Goal: Transaction & Acquisition: Download file/media

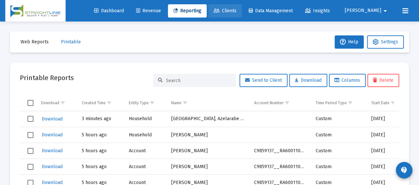
click at [236, 12] on span "Clients" at bounding box center [225, 11] width 23 height 6
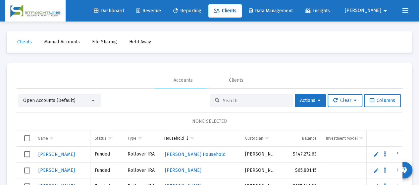
click at [201, 9] on span "Reporting" at bounding box center [187, 11] width 28 height 6
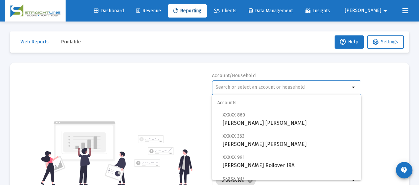
click at [256, 87] on input "text" at bounding box center [282, 87] width 134 height 5
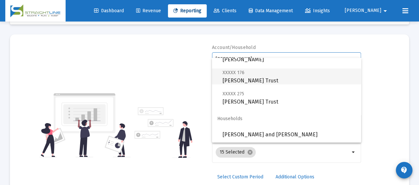
scroll to position [66, 0]
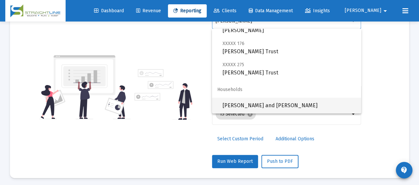
click at [278, 108] on span "[PERSON_NAME] and [PERSON_NAME]" at bounding box center [288, 106] width 133 height 16
type input "[PERSON_NAME] and [PERSON_NAME]"
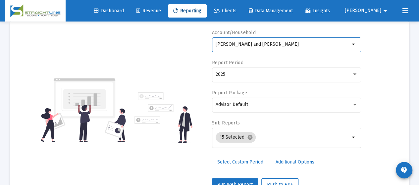
scroll to position [33, 0]
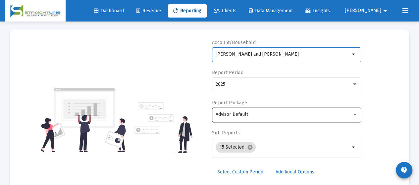
click at [280, 115] on div "Advisor Default" at bounding box center [283, 114] width 136 height 5
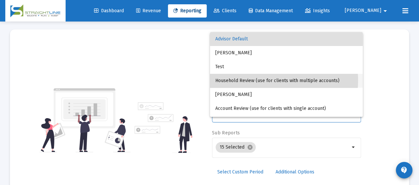
click at [267, 81] on span "Household Review (use for clients with multiple accounts)" at bounding box center [286, 81] width 142 height 14
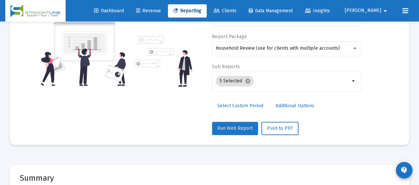
click at [239, 125] on span "Run Web Report" at bounding box center [234, 128] width 35 height 6
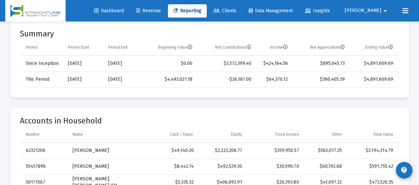
scroll to position [166, 0]
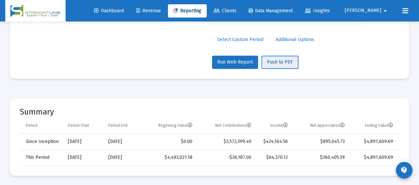
click at [285, 61] on span "Push to PDF" at bounding box center [280, 62] width 26 height 6
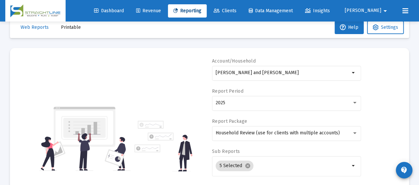
scroll to position [0, 0]
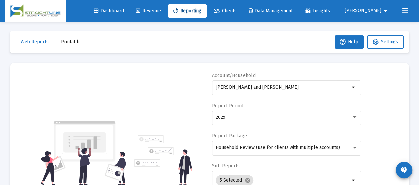
click at [64, 43] on span "Printable" at bounding box center [71, 42] width 20 height 6
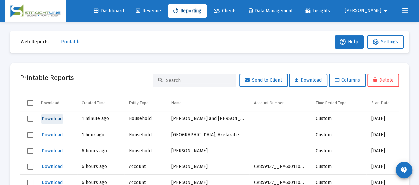
click at [56, 119] on span "Download" at bounding box center [52, 119] width 21 height 6
